Goal: Task Accomplishment & Management: Manage account settings

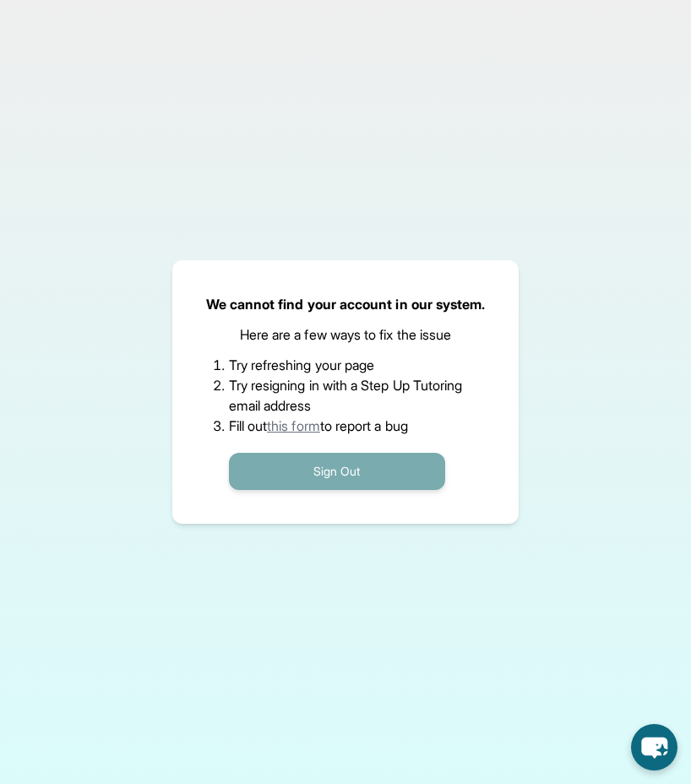
click at [327, 468] on button "Sign Out" at bounding box center [337, 471] width 216 height 37
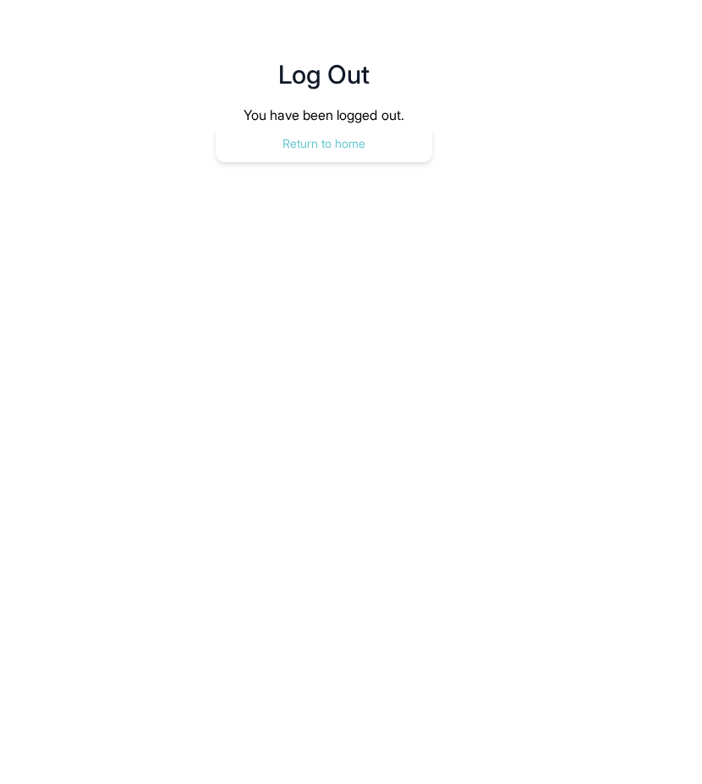
click at [397, 154] on button "Return to home" at bounding box center [324, 143] width 216 height 37
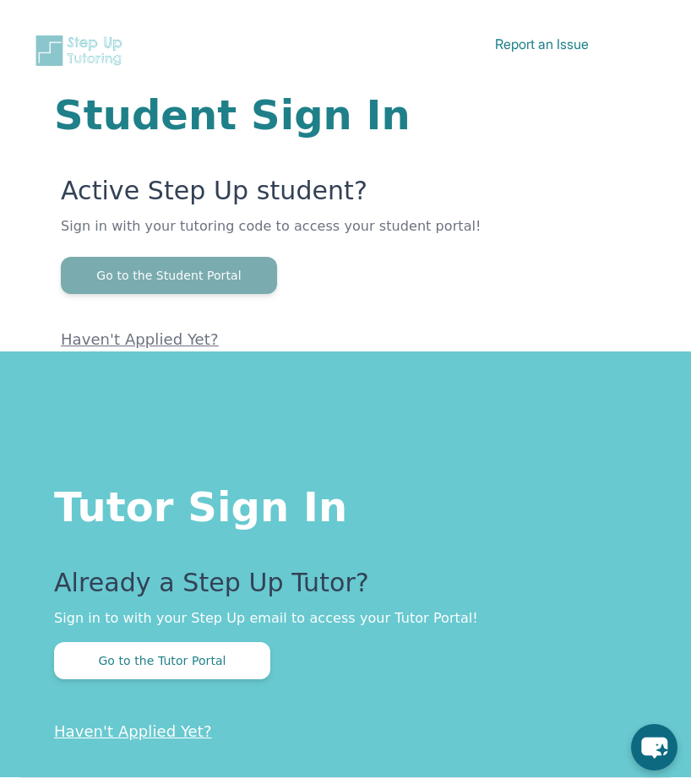
click at [226, 276] on button "Go to the Student Portal" at bounding box center [169, 275] width 216 height 37
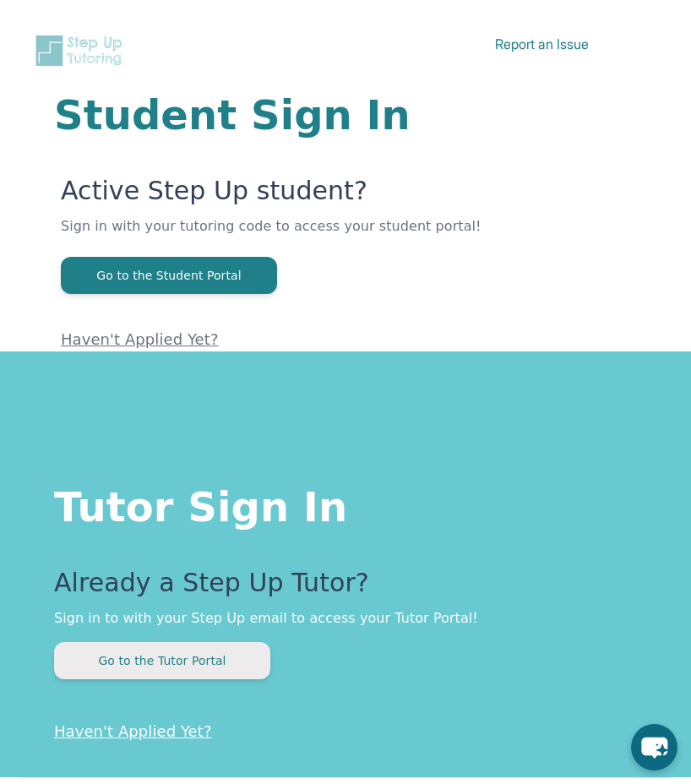
click at [190, 660] on button "Go to the Tutor Portal" at bounding box center [162, 660] width 216 height 37
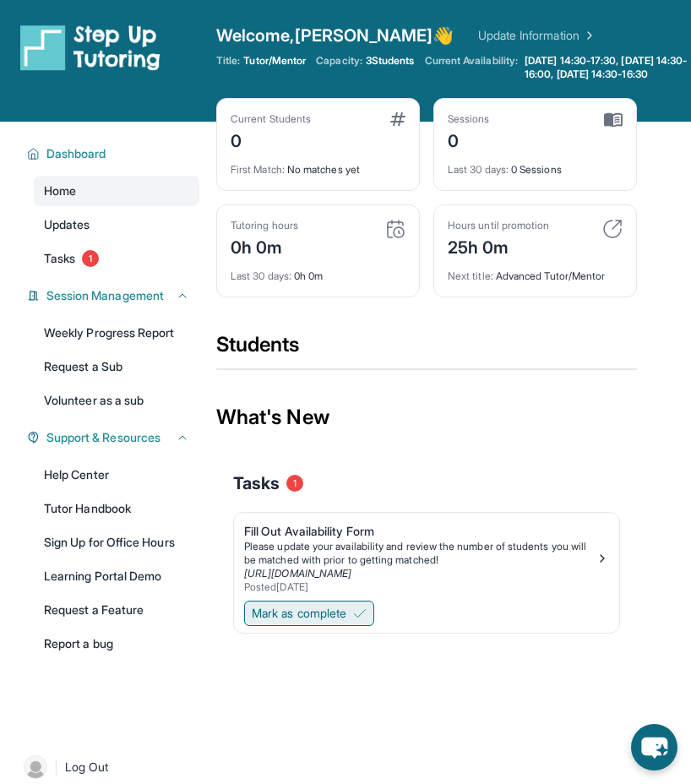
click at [267, 622] on span "Mark as complete" at bounding box center [299, 613] width 95 height 17
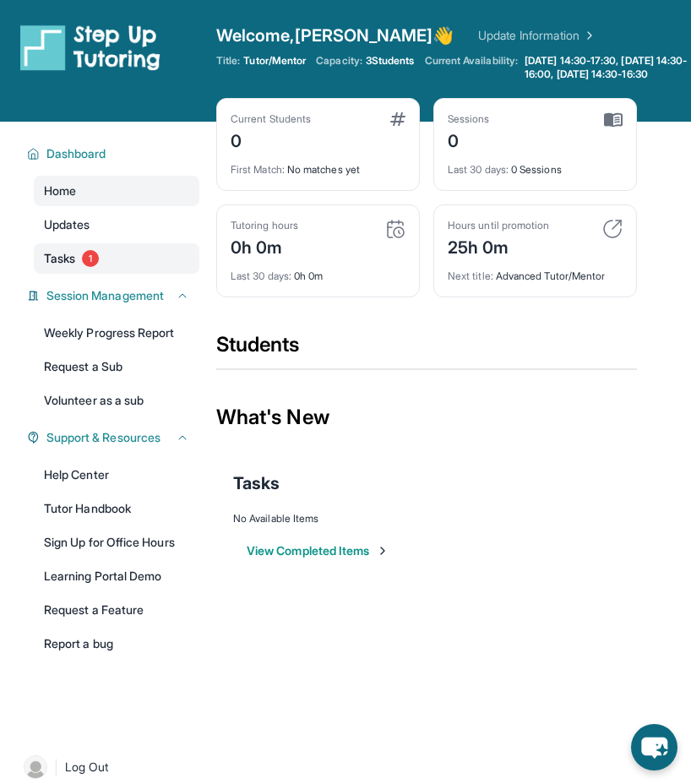
click at [88, 267] on span "1" at bounding box center [90, 258] width 17 height 17
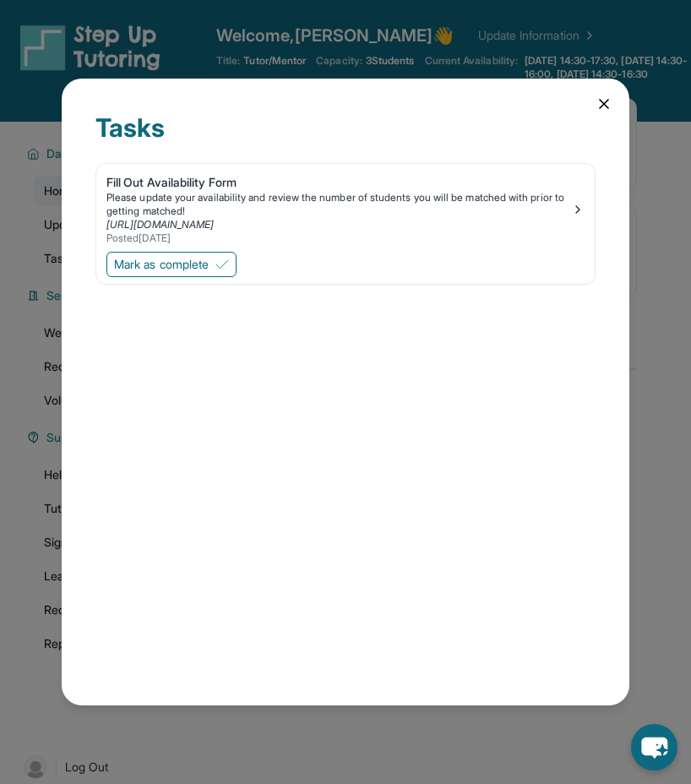
click at [615, 107] on div "Tasks Fill Out Availability Form Please update your availability and review the…" at bounding box center [346, 392] width 568 height 627
click at [603, 108] on icon at bounding box center [604, 104] width 17 height 17
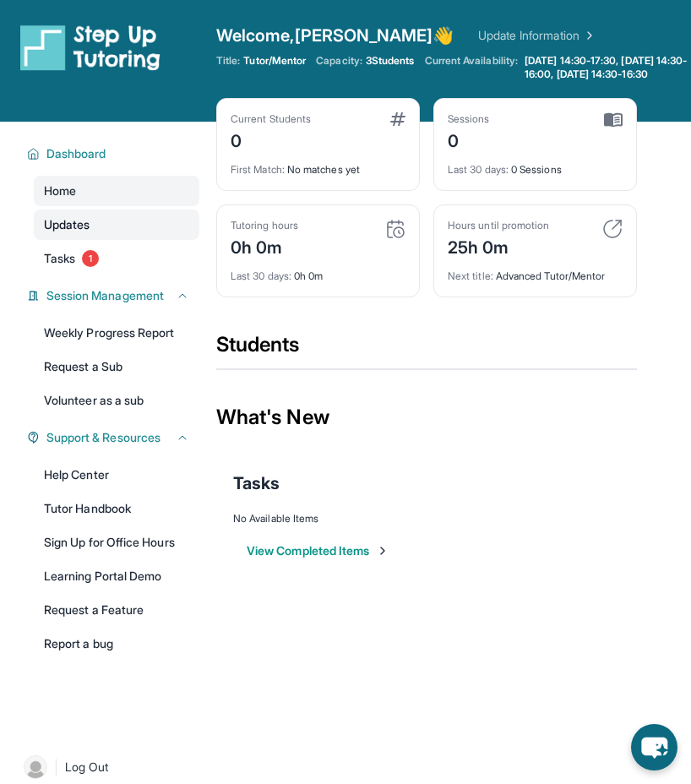
click at [80, 233] on span "Updates" at bounding box center [67, 224] width 46 height 17
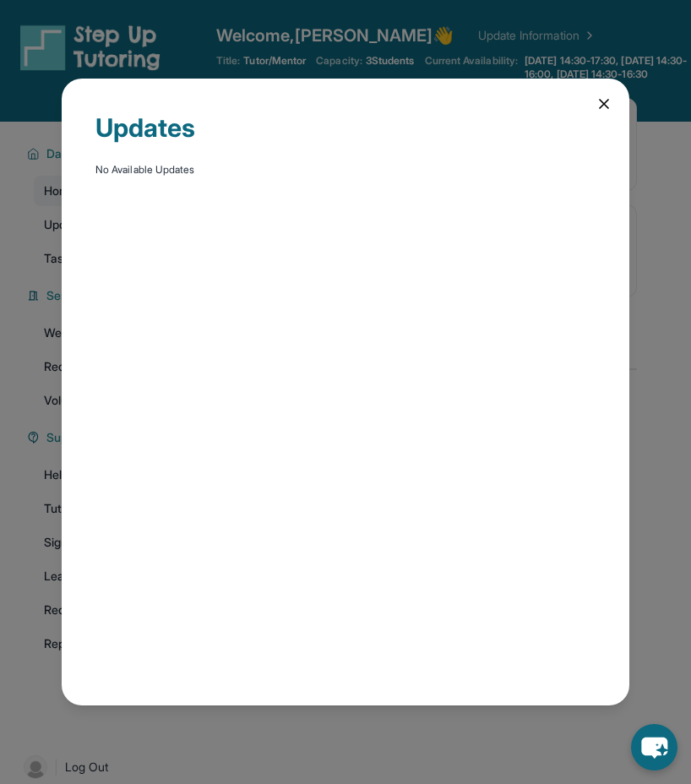
click at [616, 102] on div "Updates No Available Updates" at bounding box center [346, 392] width 568 height 627
click at [599, 114] on div "Updates No Available Updates" at bounding box center [346, 392] width 568 height 627
click at [604, 108] on icon at bounding box center [604, 104] width 17 height 17
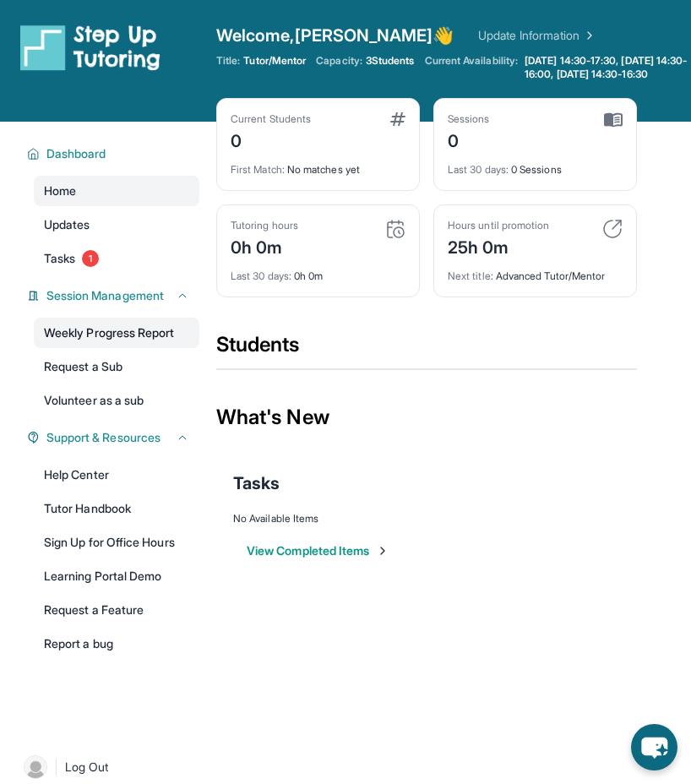
click at [103, 344] on link "Weekly Progress Report" at bounding box center [117, 333] width 166 height 30
click at [478, 39] on link "Update Information" at bounding box center [537, 35] width 118 height 17
